Goal: Ask a question

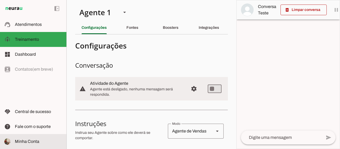
click at [31, 144] on slot at bounding box center [38, 141] width 47 height 6
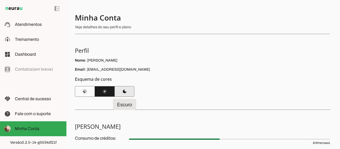
click at [128, 91] on span at bounding box center [125, 91] width 20 height 13
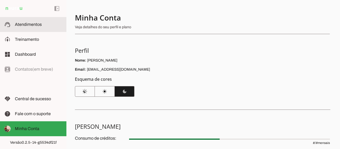
click at [35, 28] on md-item "support_agent Atendimentos Atendimentos" at bounding box center [33, 24] width 66 height 15
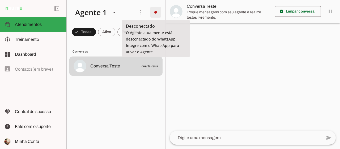
click at [155, 14] on span at bounding box center [155, 12] width 13 height 13
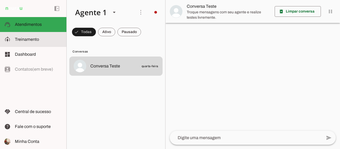
click at [32, 37] on span "Treinamento" at bounding box center [27, 39] width 24 height 5
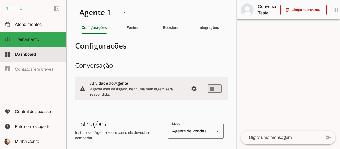
click at [34, 47] on md-item "dashboard Dashboard Dashboard" at bounding box center [33, 54] width 66 height 15
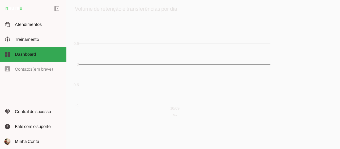
scroll to position [129, 0]
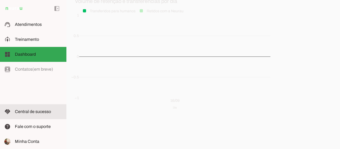
click at [30, 112] on span "Central de sucesso" at bounding box center [33, 111] width 36 height 5
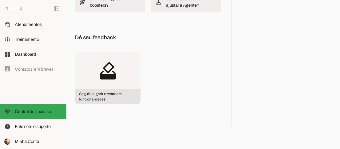
scroll to position [95, 0]
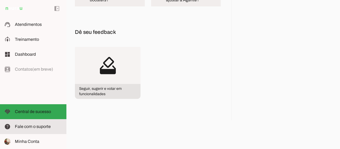
click at [34, 127] on span "Fale com o suporte" at bounding box center [33, 126] width 36 height 5
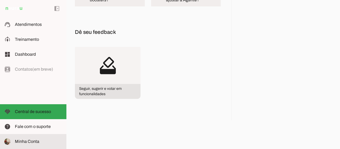
click at [28, 142] on span "Minha Conta" at bounding box center [27, 141] width 24 height 5
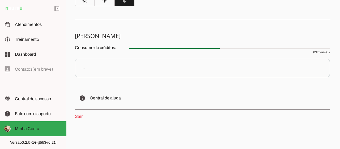
scroll to position [91, 0]
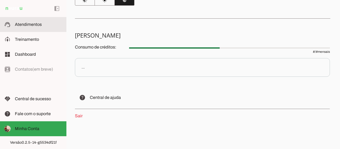
click at [29, 26] on span "Atendimentos" at bounding box center [28, 24] width 27 height 5
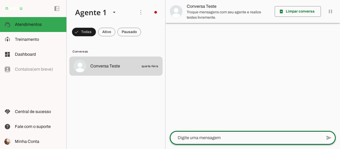
click at [204, 135] on textarea at bounding box center [246, 137] width 152 height 6
type textarea "oiie"
